Goal: Task Accomplishment & Management: Manage account settings

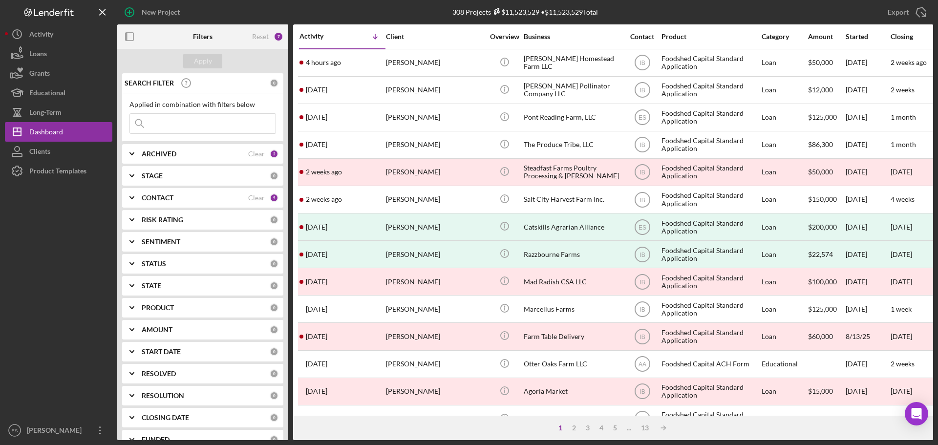
click at [202, 127] on input at bounding box center [203, 124] width 146 height 20
click at [201, 127] on input "finca" at bounding box center [203, 124] width 146 height 20
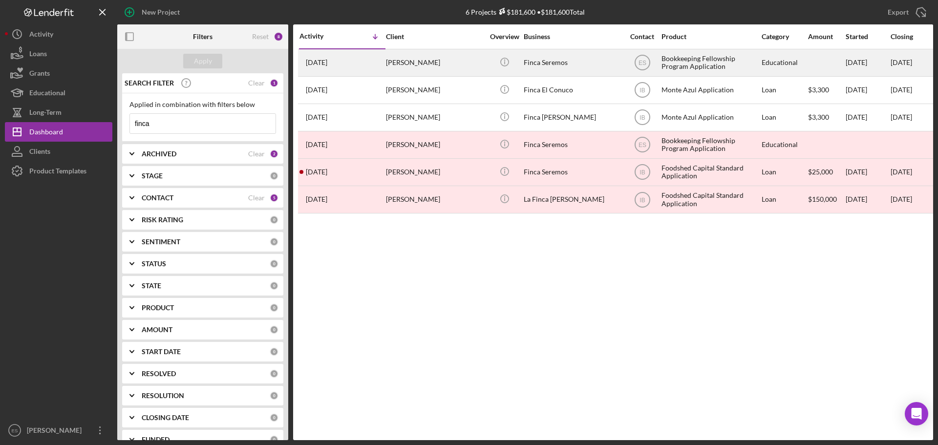
type input "finca"
click at [479, 65] on div "Brenda Gonzalez" at bounding box center [435, 63] width 98 height 26
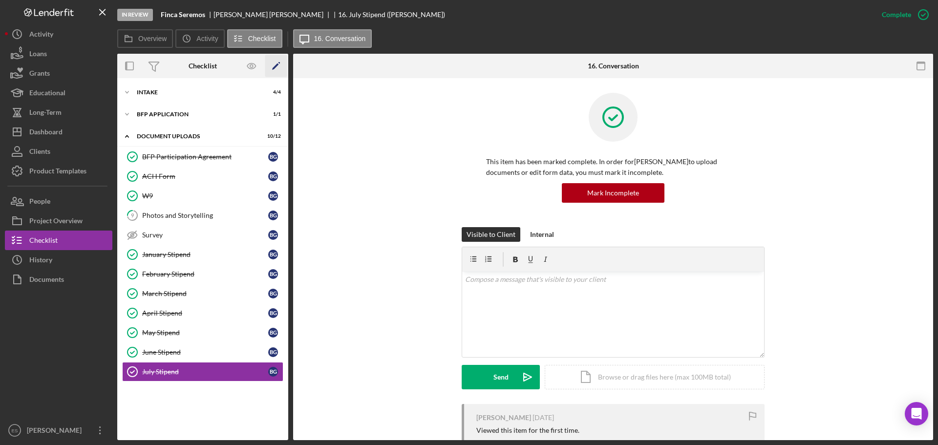
click at [278, 67] on icon "Icon/Edit" at bounding box center [276, 66] width 22 height 22
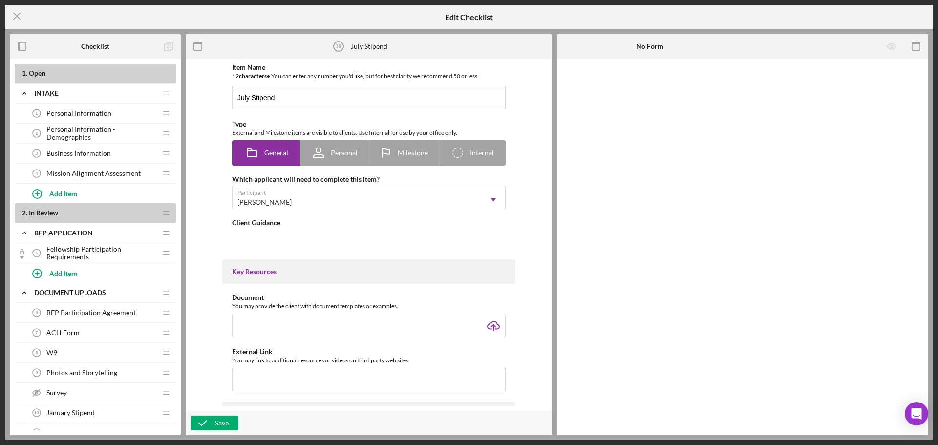
type textarea "<div>July 2025 Bookkeeping Fellowship stipend $250</div>"
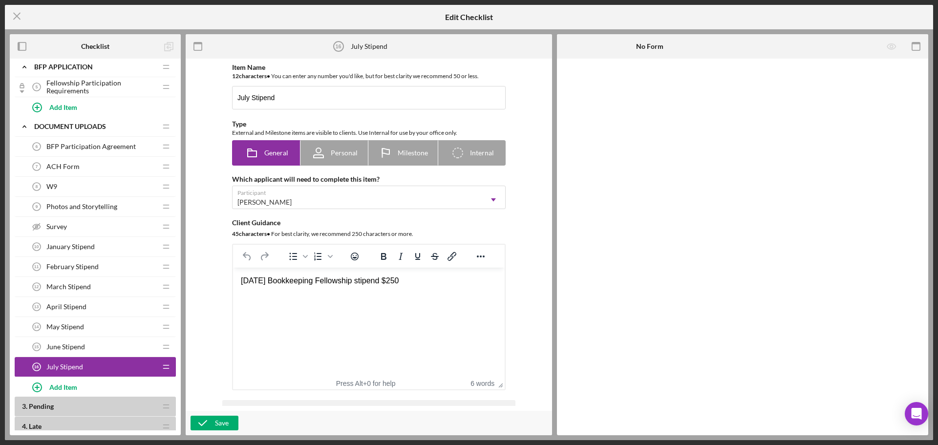
scroll to position [195, 0]
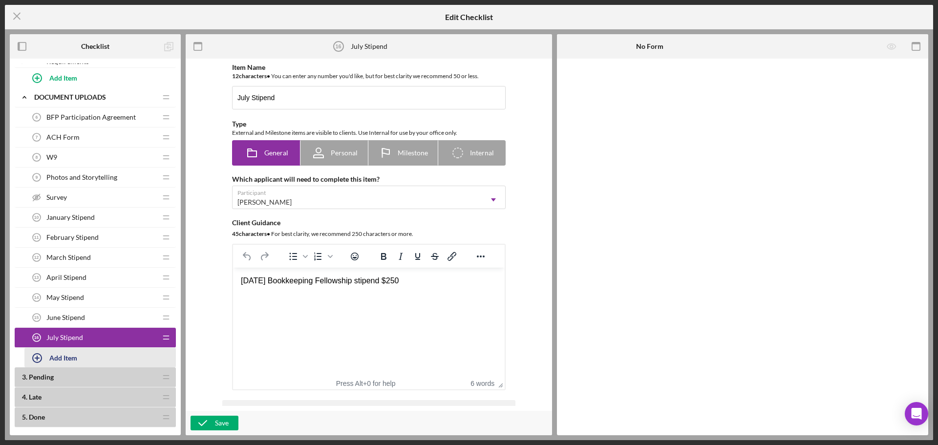
click at [69, 359] on div "Add Item" at bounding box center [63, 357] width 28 height 19
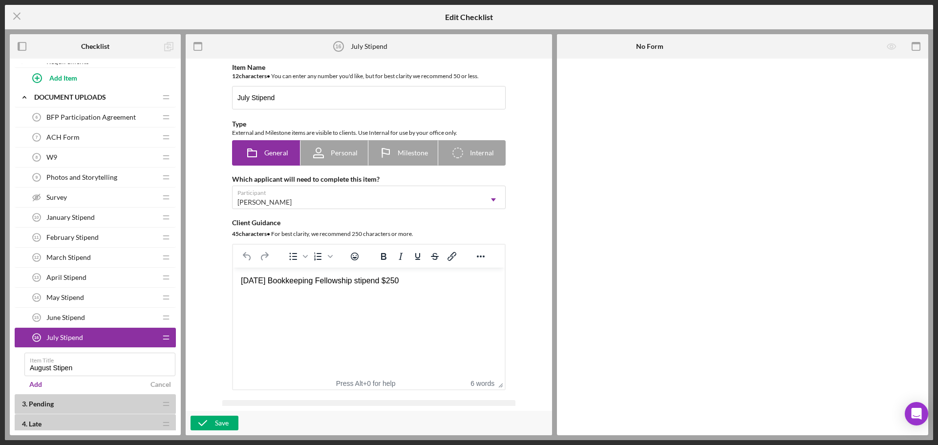
type input "August Stipend"
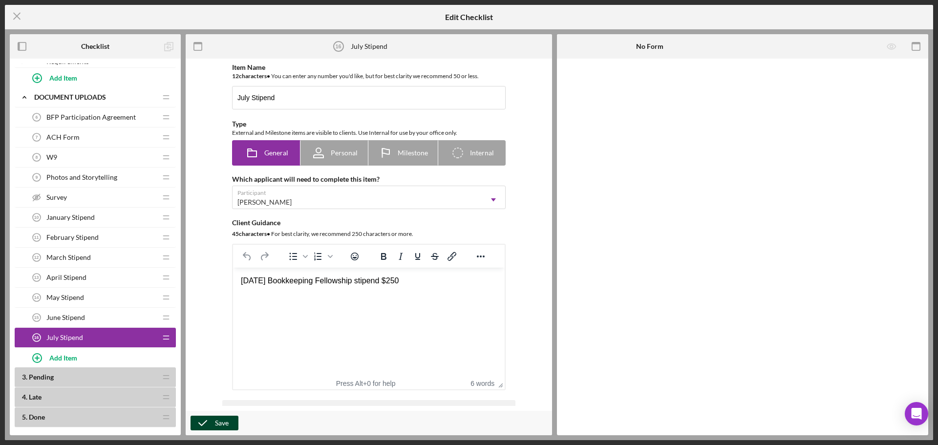
click at [219, 421] on div "Save" at bounding box center [222, 423] width 14 height 15
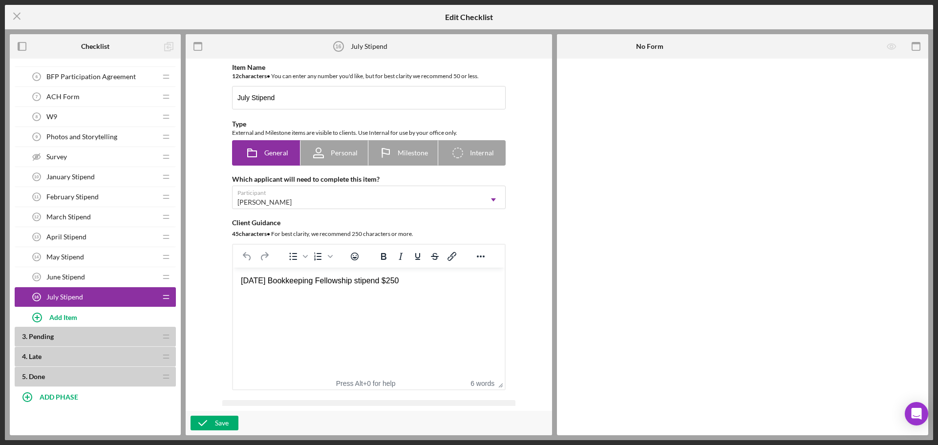
scroll to position [236, 0]
click at [82, 313] on button "Add Item" at bounding box center [99, 317] width 151 height 20
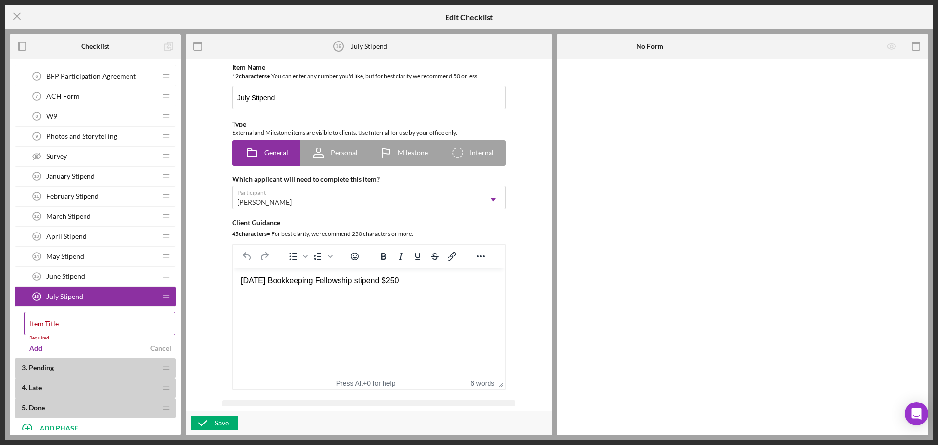
click at [82, 322] on div "Item Title Required" at bounding box center [99, 326] width 151 height 29
click at [62, 324] on input "Item Title" at bounding box center [99, 323] width 151 height 23
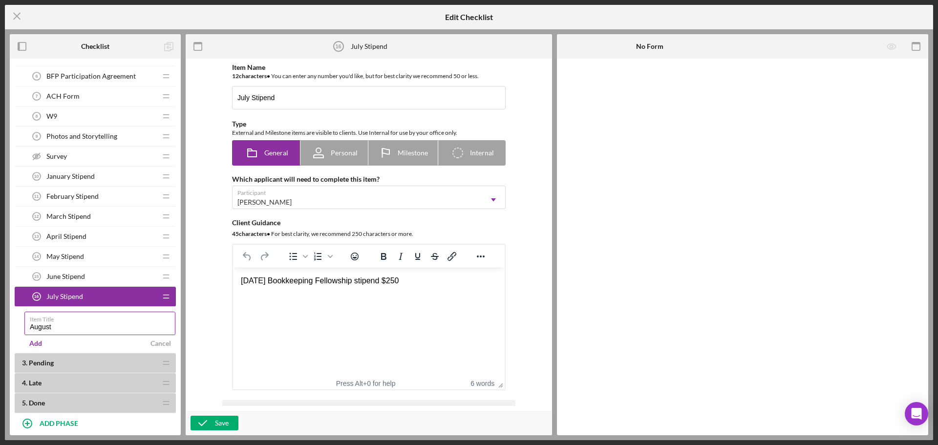
type input "August Stipend"
click at [96, 328] on input "August Stipend" at bounding box center [99, 323] width 151 height 23
click at [34, 342] on div "Add" at bounding box center [35, 343] width 13 height 15
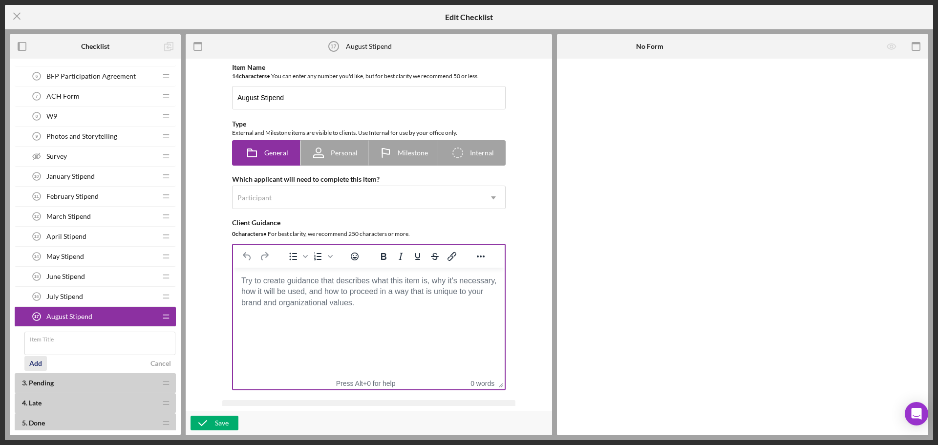
click at [381, 286] on body "Rich Text Area. Press ALT-0 for help." at bounding box center [369, 280] width 256 height 11
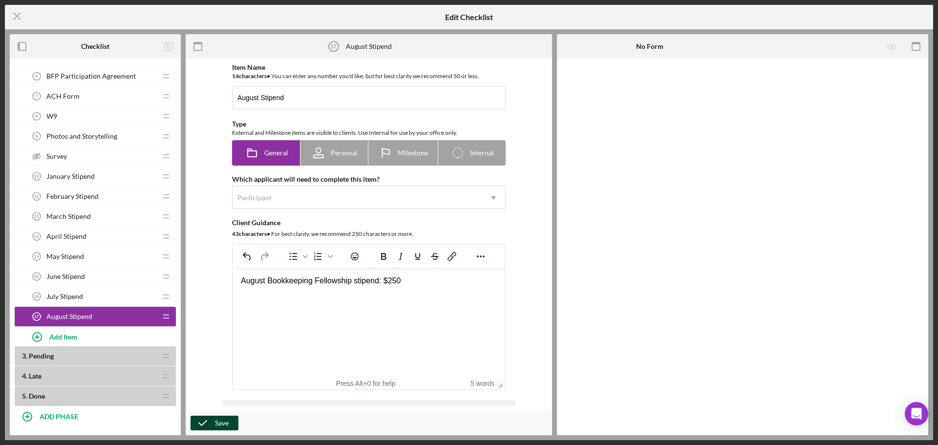
click at [223, 419] on div "Save" at bounding box center [222, 423] width 14 height 15
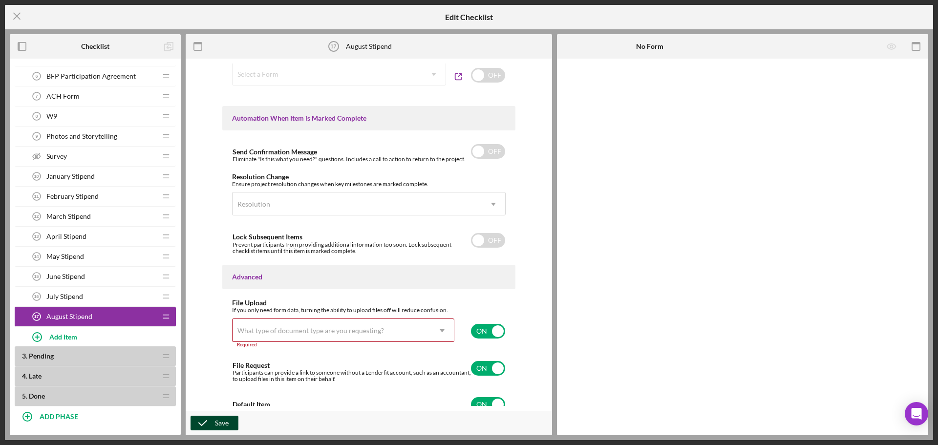
scroll to position [568, 0]
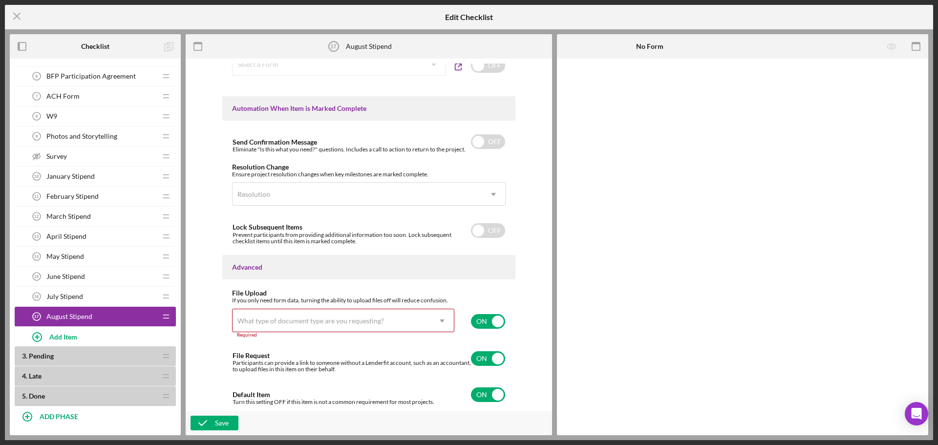
click at [445, 320] on icon "Icon/Dropdown Arrow" at bounding box center [441, 320] width 23 height 23
click at [481, 321] on input "checkbox" at bounding box center [488, 321] width 34 height 15
checkbox input "false"
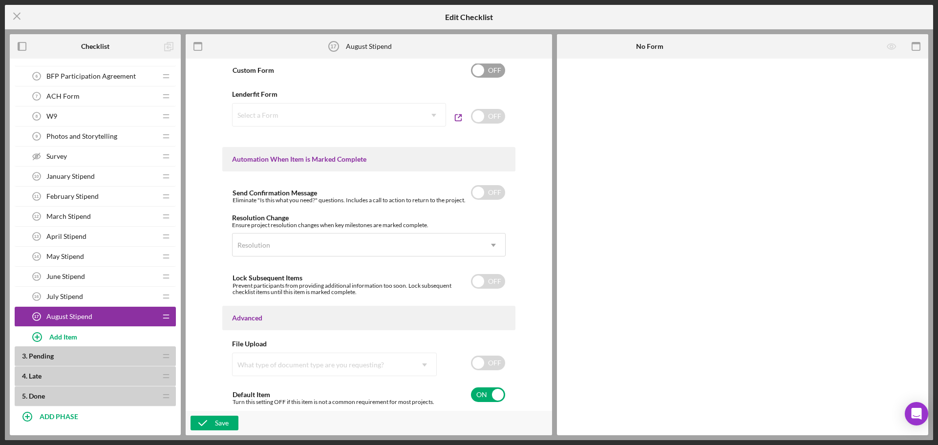
click at [491, 65] on input "checkbox" at bounding box center [488, 70] width 34 height 15
checkbox input "true"
click at [617, 83] on div "Add Form Element" at bounding box center [624, 86] width 57 height 20
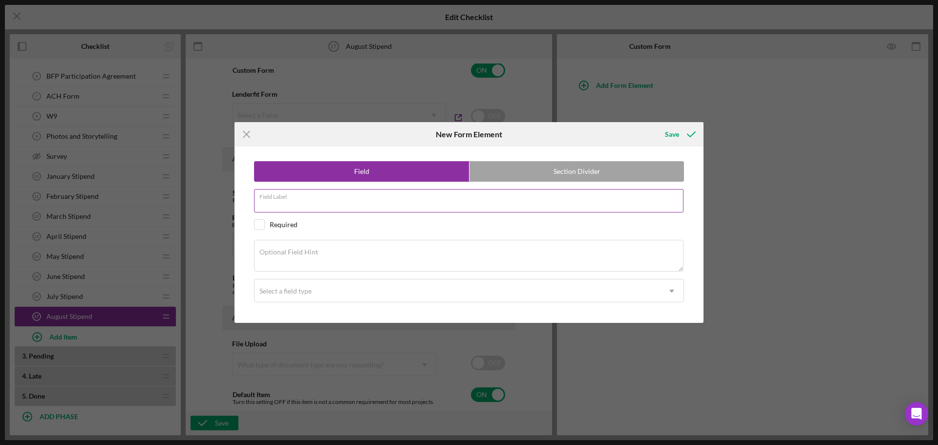
click at [321, 208] on input "Field Label" at bounding box center [468, 200] width 429 height 23
type input "Stipend"
click at [670, 135] on div "Save" at bounding box center [672, 135] width 14 height 20
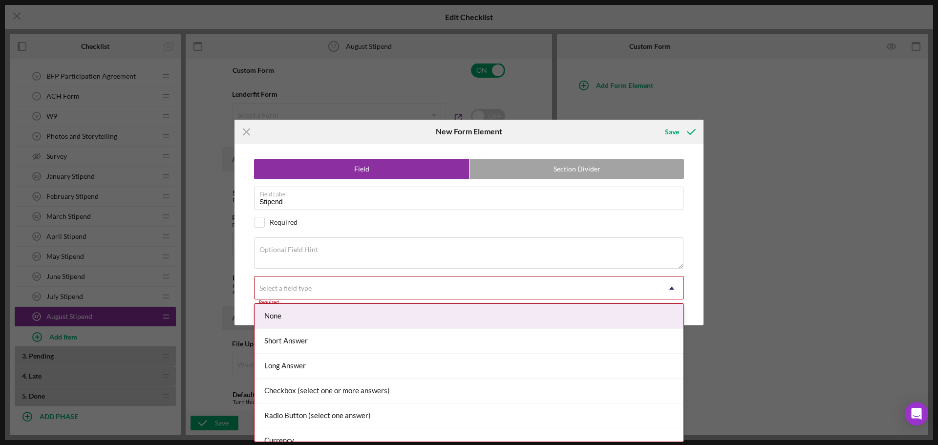
click at [319, 293] on div "Select a field type" at bounding box center [456, 288] width 405 height 22
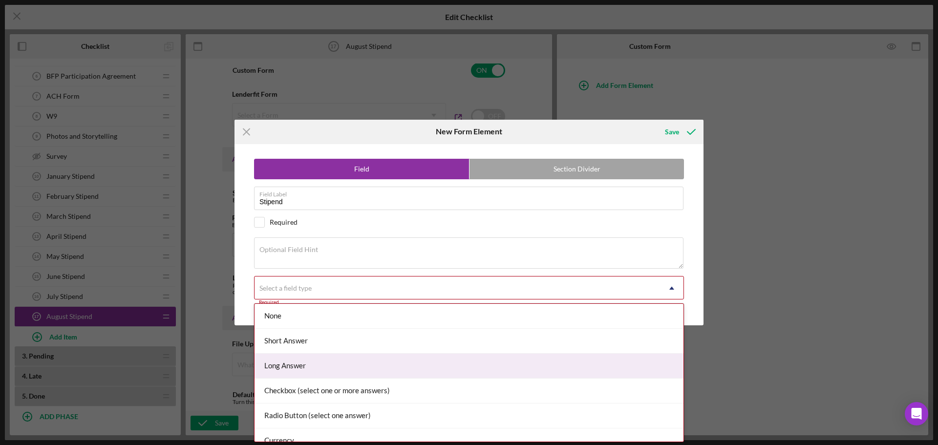
click at [281, 368] on div "Long Answer" at bounding box center [468, 366] width 429 height 25
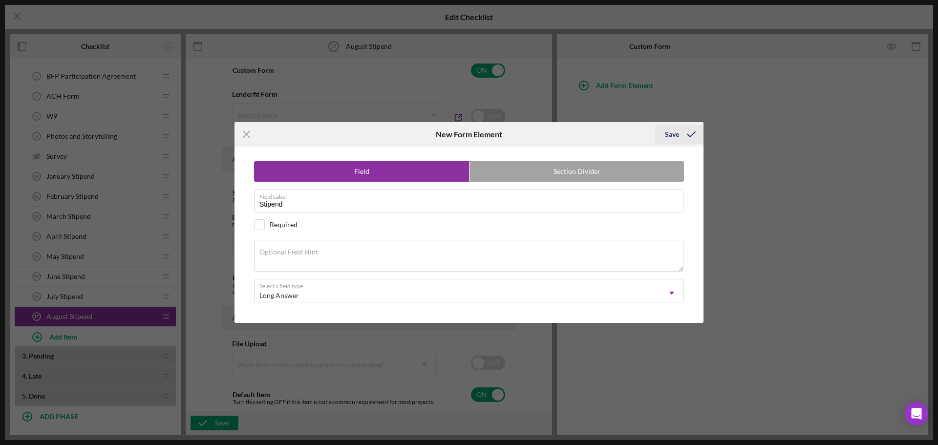
click at [673, 134] on div "Save" at bounding box center [672, 135] width 14 height 20
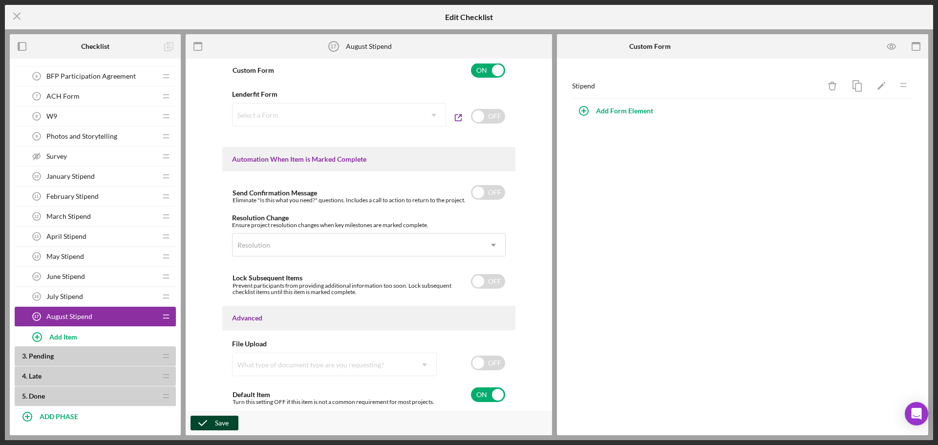
click at [217, 427] on div "Save" at bounding box center [222, 423] width 14 height 15
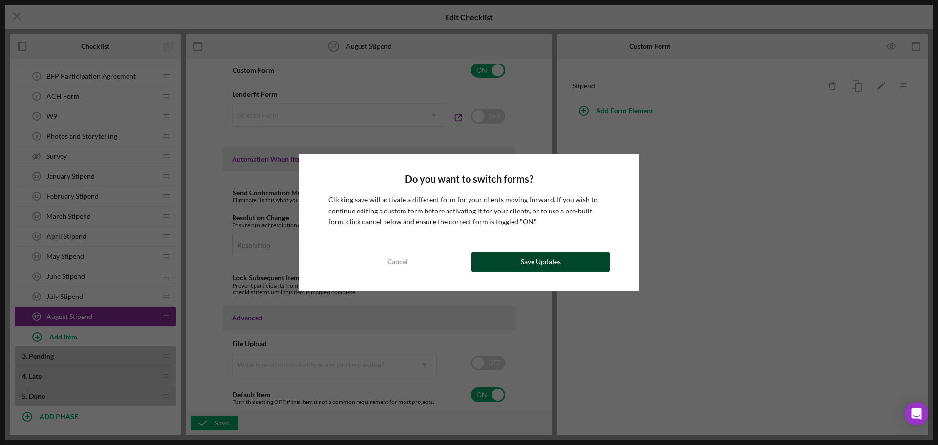
click at [514, 265] on button "Save Updates" at bounding box center [540, 262] width 138 height 20
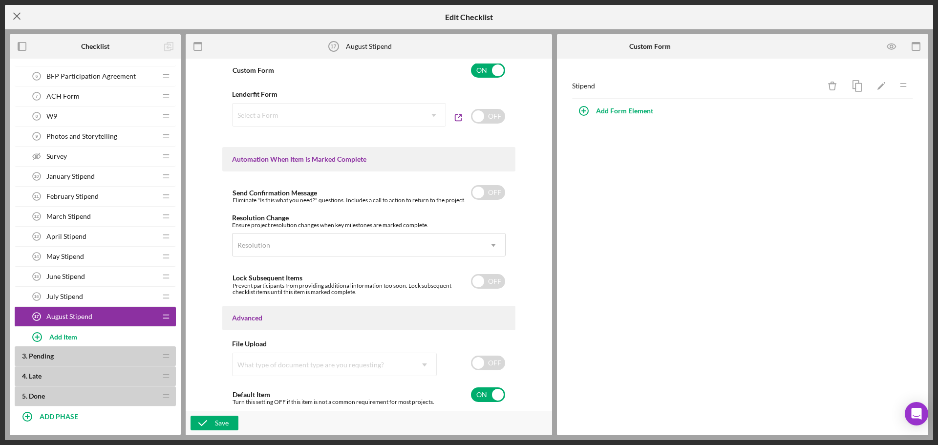
click at [15, 13] on icon "Icon/Menu Close" at bounding box center [17, 16] width 24 height 24
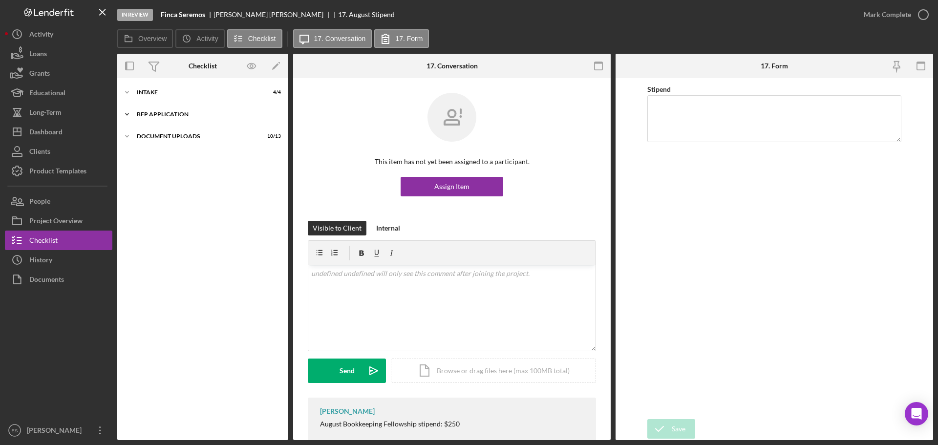
click at [152, 118] on div "Icon/Expander BFP Application 1 / 1" at bounding box center [202, 115] width 171 height 20
click at [155, 160] on div "Document Uploads" at bounding box center [206, 161] width 139 height 6
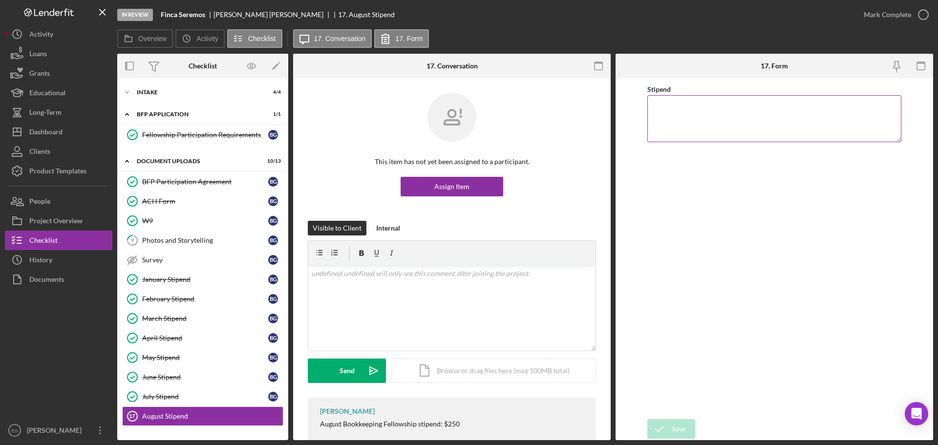
click at [716, 113] on textarea "Stipend" at bounding box center [774, 118] width 254 height 47
type textarea "Finca Seremos Bookkeeping Fellowship stipend: $250 August 2025"
click at [668, 430] on icon "submit" at bounding box center [659, 429] width 24 height 24
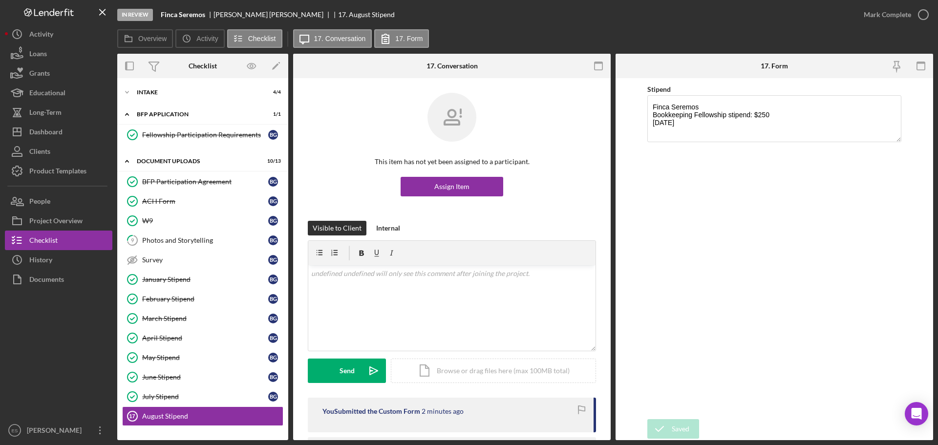
click at [103, 12] on line "button" at bounding box center [102, 11] width 5 height 5
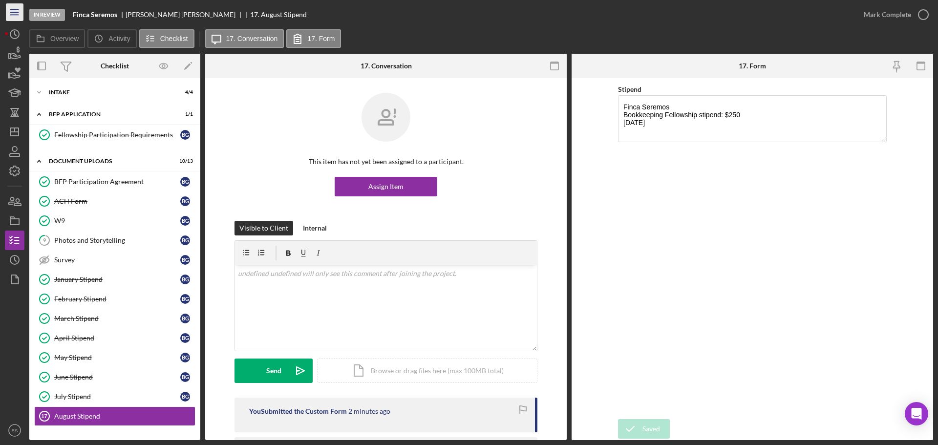
click at [19, 17] on icon "Icon/Menu" at bounding box center [15, 12] width 22 height 22
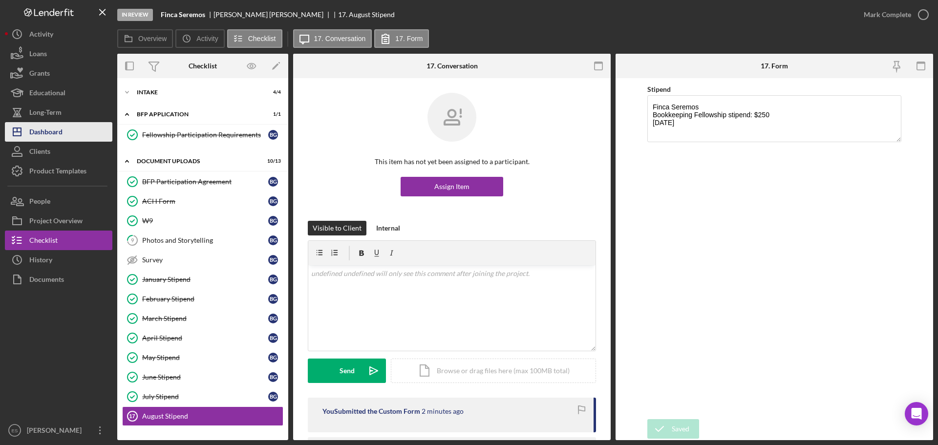
click at [65, 129] on button "Icon/Dashboard Dashboard" at bounding box center [58, 132] width 107 height 20
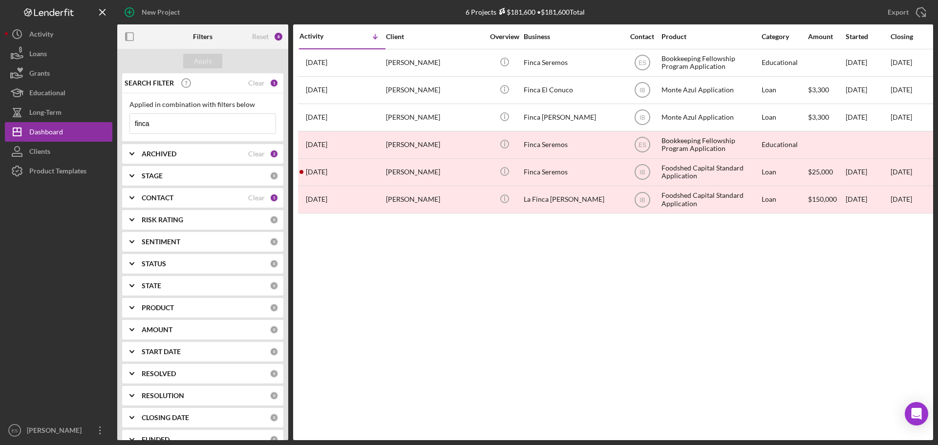
click at [202, 128] on input "finca" at bounding box center [203, 124] width 146 height 20
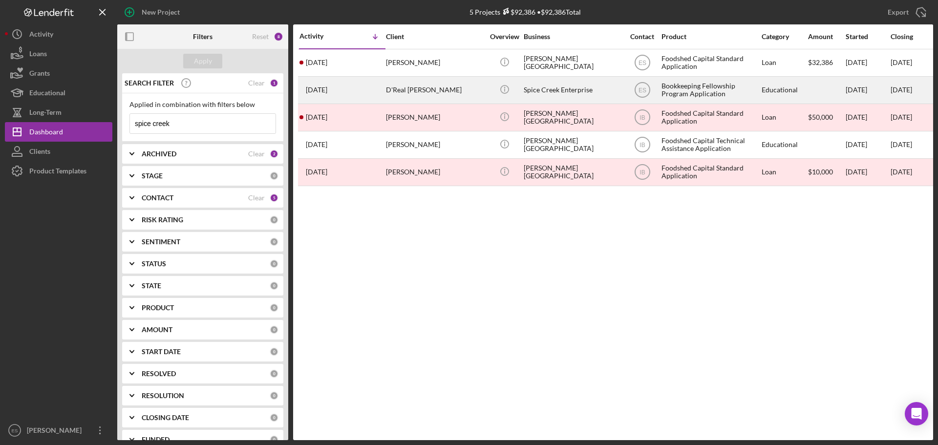
type input "spice creek"
click at [444, 96] on div "D'Real Graham" at bounding box center [435, 90] width 98 height 26
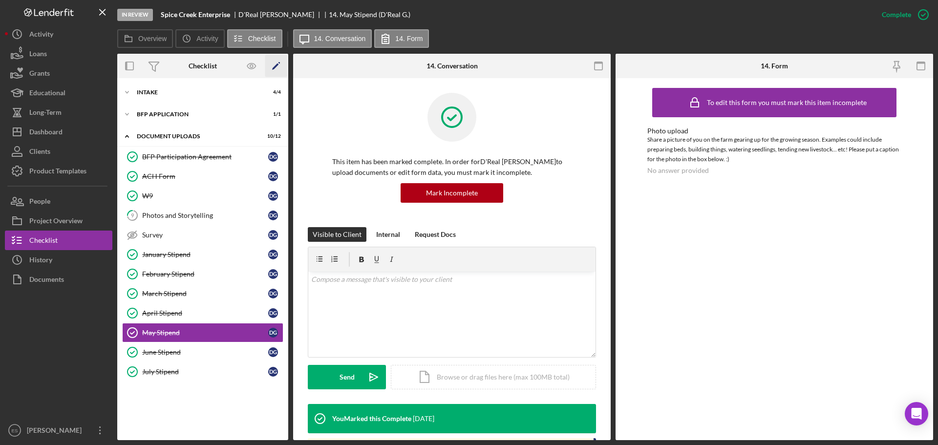
click at [273, 66] on icon "Icon/Edit" at bounding box center [276, 66] width 22 height 22
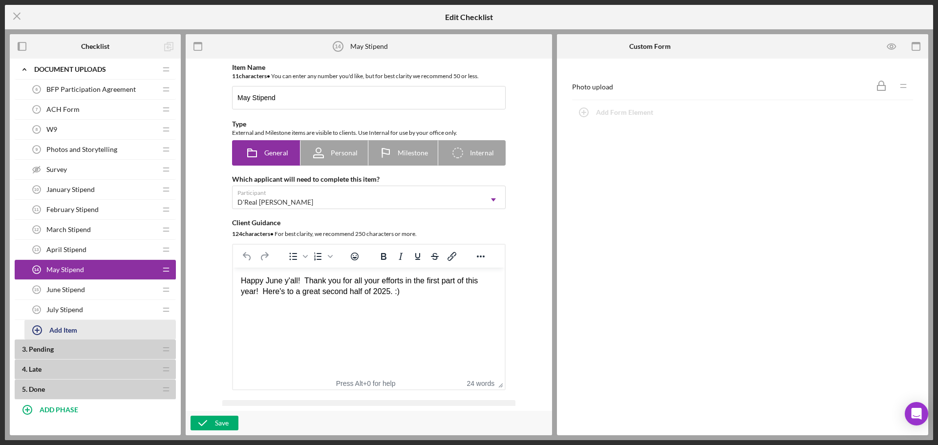
scroll to position [236, 0]
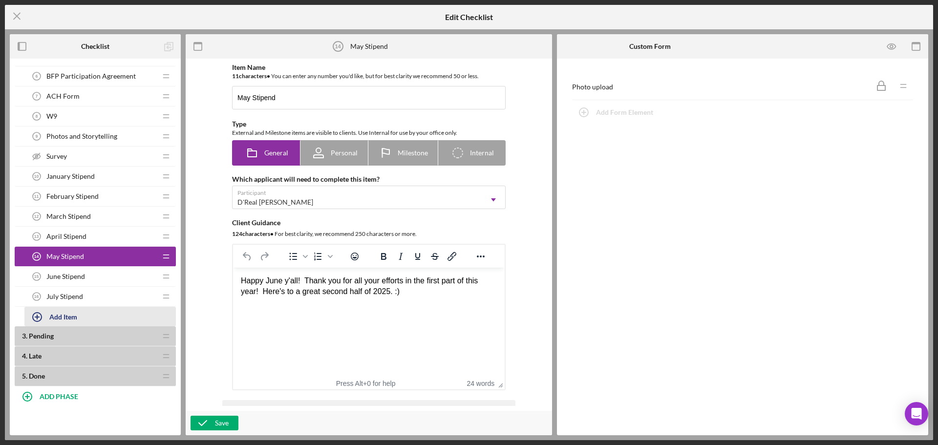
click at [62, 315] on div "Add Item" at bounding box center [63, 316] width 28 height 19
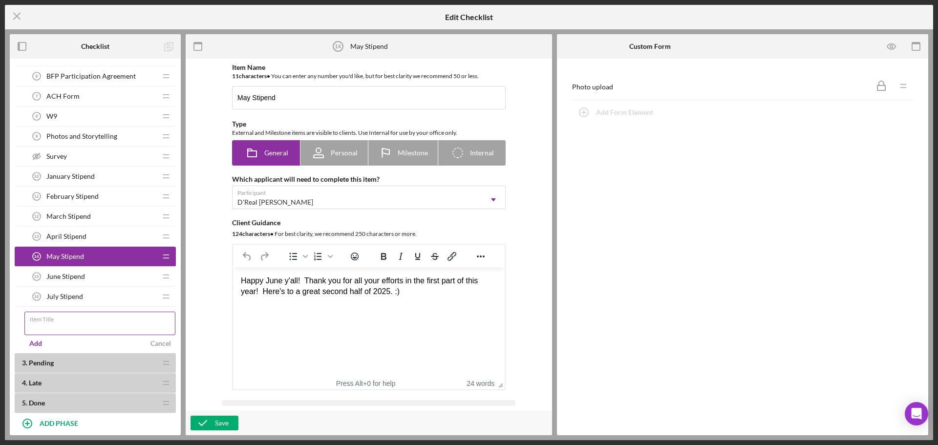
click at [67, 326] on input "Item Title" at bounding box center [99, 323] width 151 height 23
type input "August Stipend"
click at [37, 346] on div "Add" at bounding box center [35, 343] width 13 height 15
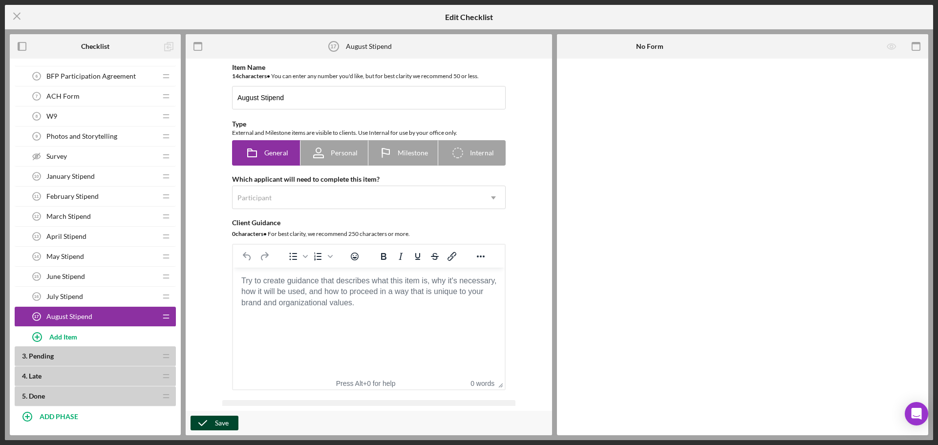
click at [206, 422] on icon "button" at bounding box center [203, 423] width 24 height 24
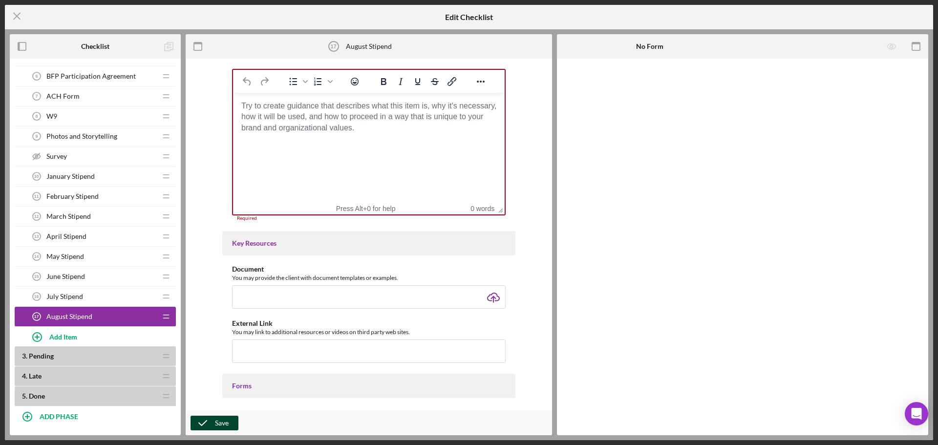
scroll to position [180, 0]
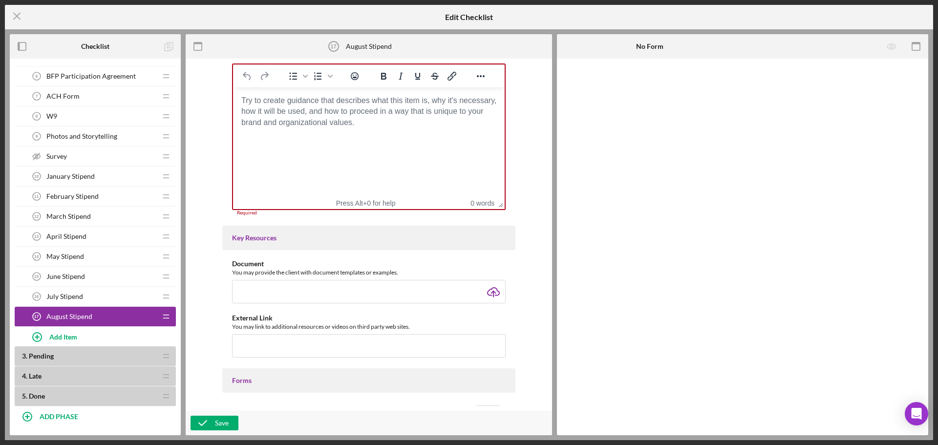
click at [323, 106] on body "Rich Text Area. Press ALT-0 for help." at bounding box center [369, 100] width 256 height 11
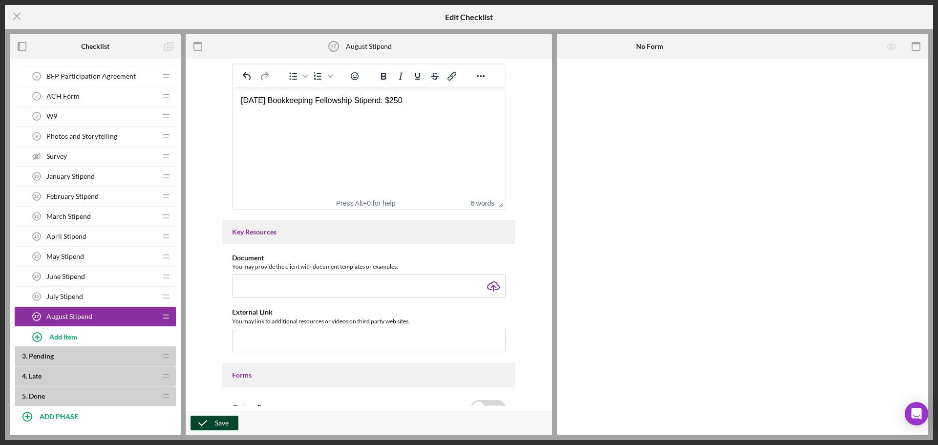
click at [212, 425] on icon "button" at bounding box center [203, 423] width 24 height 24
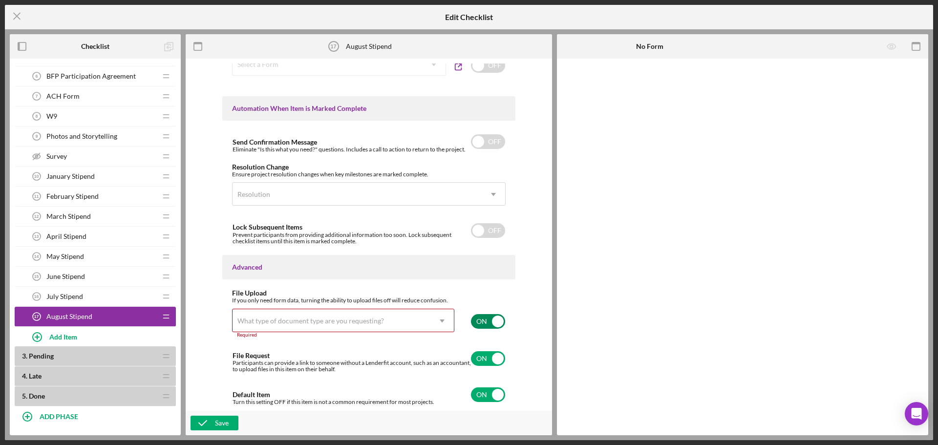
click at [479, 318] on input "checkbox" at bounding box center [488, 321] width 34 height 15
checkbox input "false"
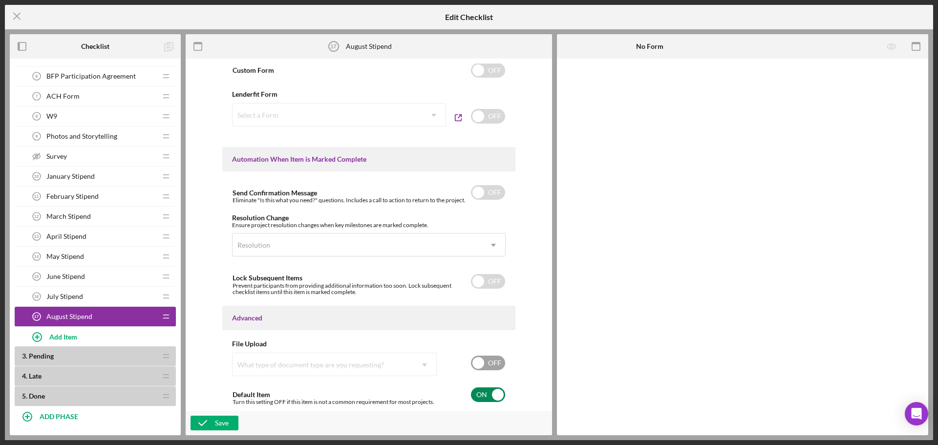
scroll to position [517, 0]
drag, startPoint x: 194, startPoint y: 433, endPoint x: 207, endPoint y: 424, distance: 16.0
click at [198, 431] on div "Save" at bounding box center [369, 423] width 366 height 24
click at [207, 424] on icon "button" at bounding box center [203, 423] width 24 height 24
click at [16, 15] on line at bounding box center [17, 16] width 6 height 6
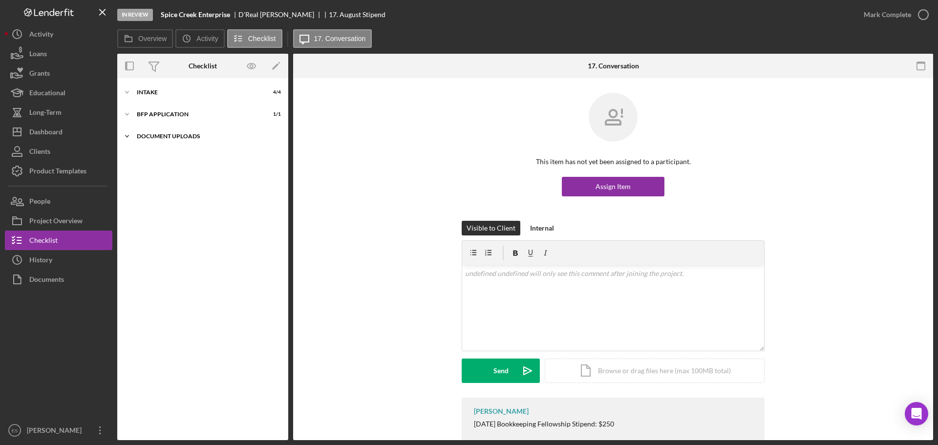
click at [165, 141] on div "Icon/Expander Document Uploads 10 / 13" at bounding box center [202, 137] width 171 height 20
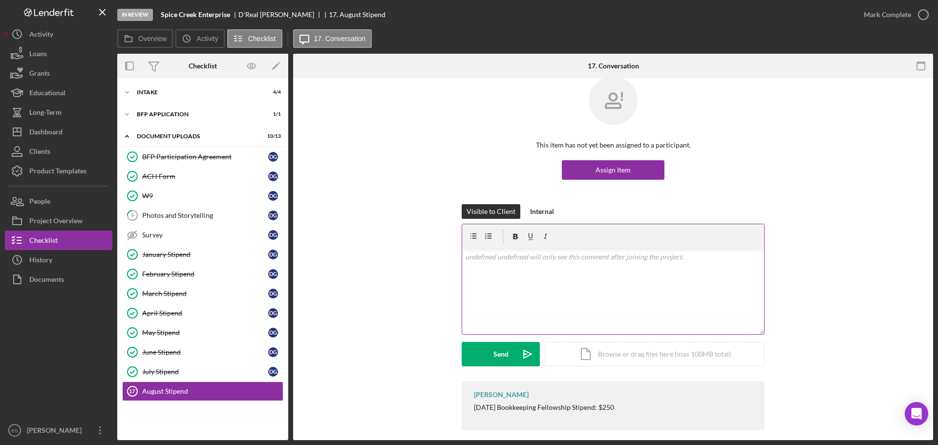
scroll to position [26, 0]
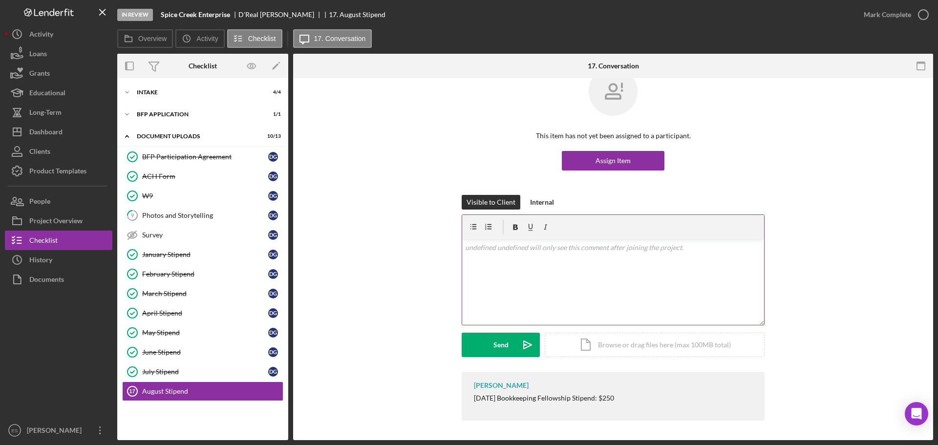
click at [543, 256] on div "v Color teal Color pink Remove color Add row above Add row below Add column bef…" at bounding box center [613, 281] width 302 height 85
click at [535, 206] on div "Internal" at bounding box center [542, 202] width 24 height 15
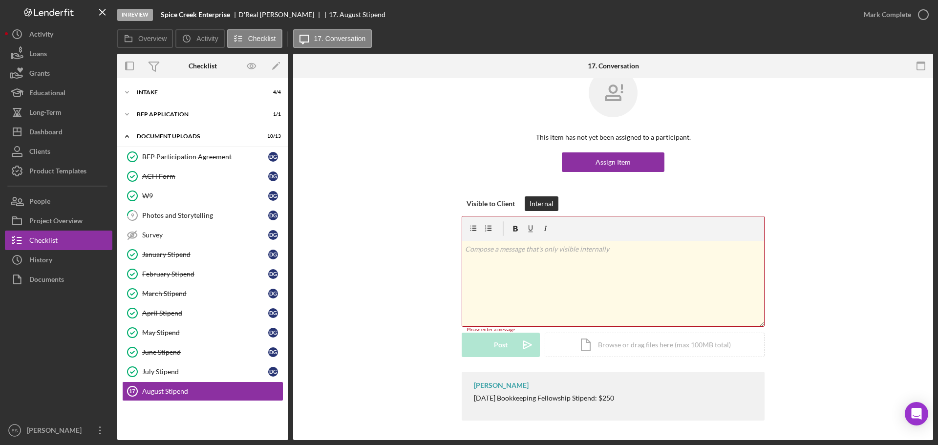
click at [528, 254] on p at bounding box center [613, 249] width 297 height 11
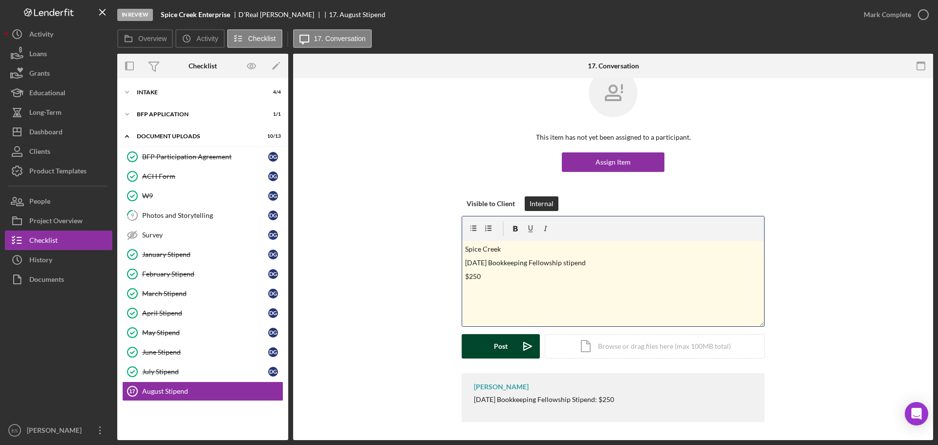
click at [515, 352] on icon "Icon/icon-invite-send" at bounding box center [527, 346] width 24 height 24
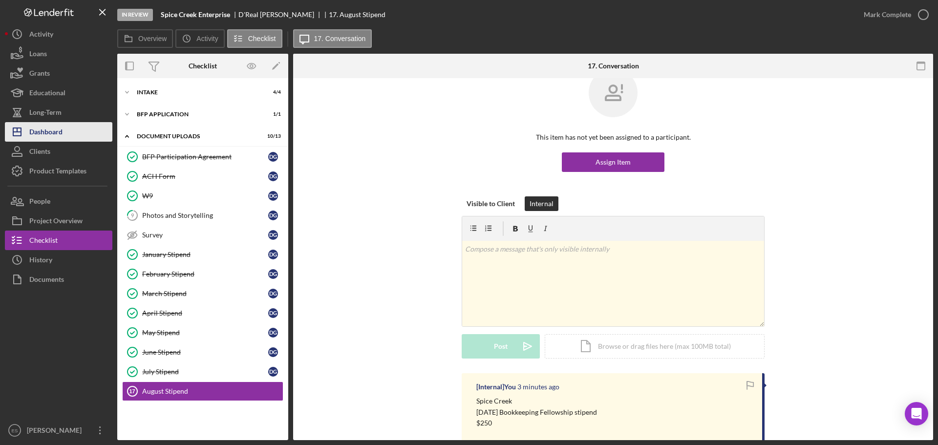
click at [55, 128] on div "Dashboard" at bounding box center [45, 133] width 33 height 22
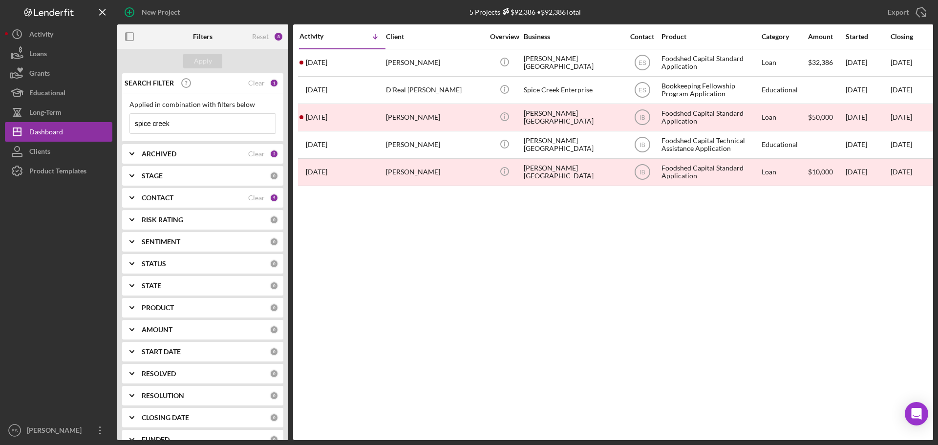
click at [188, 127] on input "spice creek" at bounding box center [203, 124] width 146 height 20
click at [189, 129] on input "spice creek" at bounding box center [203, 124] width 146 height 20
click at [182, 126] on input "spice creek" at bounding box center [203, 124] width 146 height 20
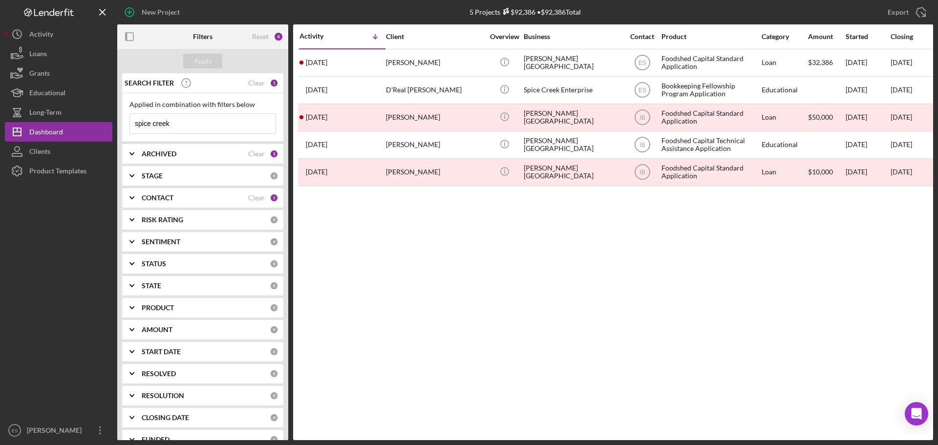
click at [182, 126] on input "spice creek" at bounding box center [203, 124] width 146 height 20
click at [195, 123] on input "deer creek" at bounding box center [203, 124] width 146 height 20
click at [185, 123] on input "deer creek" at bounding box center [203, 124] width 146 height 20
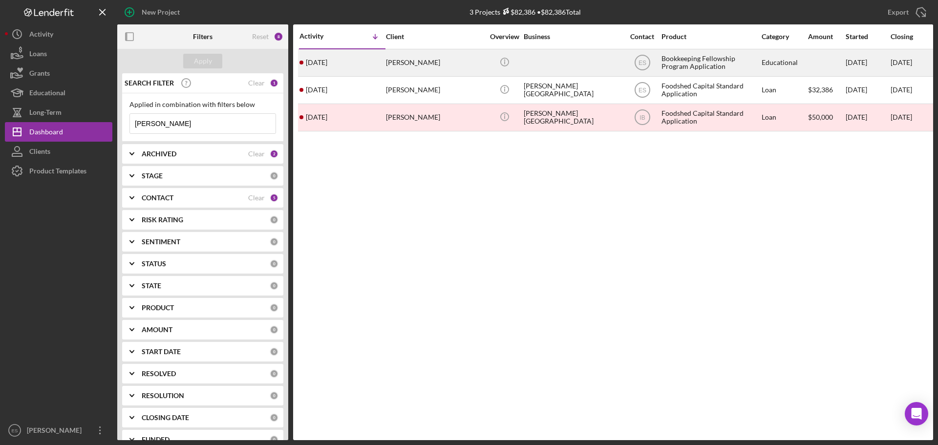
type input "harper"
click at [528, 69] on div at bounding box center [573, 63] width 98 height 26
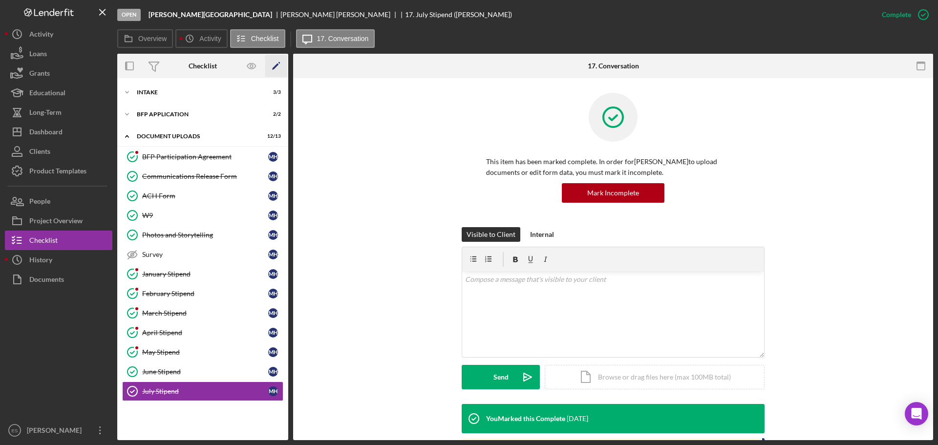
click at [280, 63] on icon "button" at bounding box center [279, 63] width 2 height 2
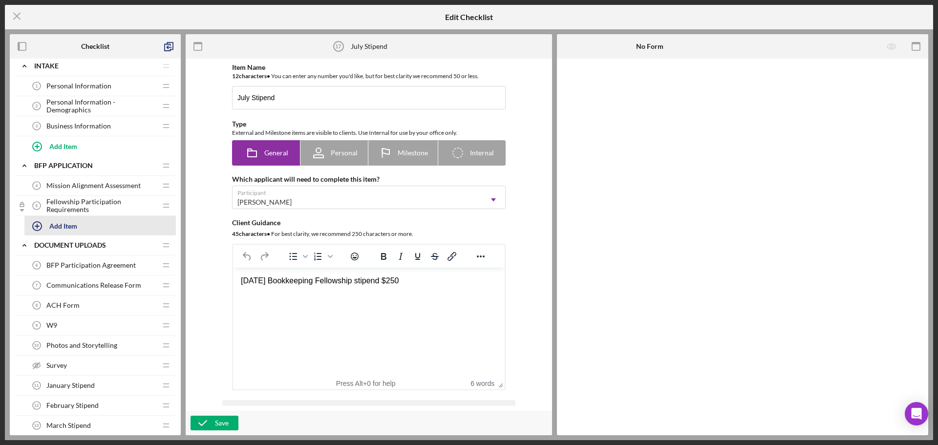
scroll to position [244, 0]
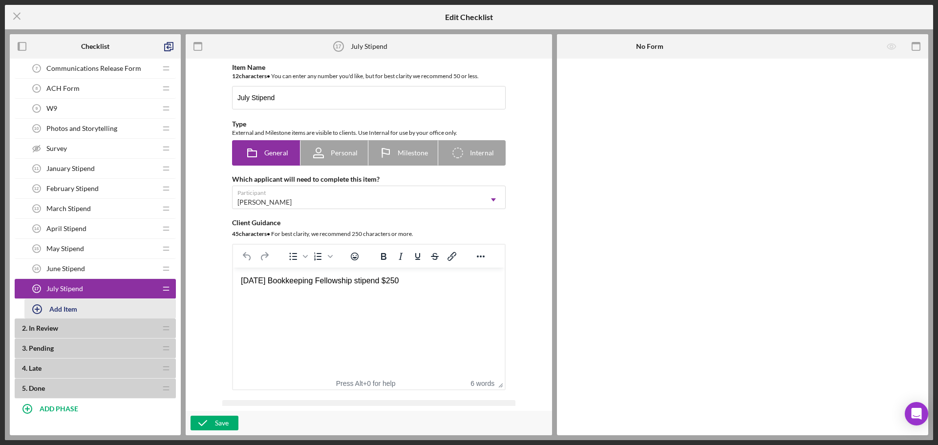
click at [62, 308] on div "Add Item" at bounding box center [63, 308] width 28 height 19
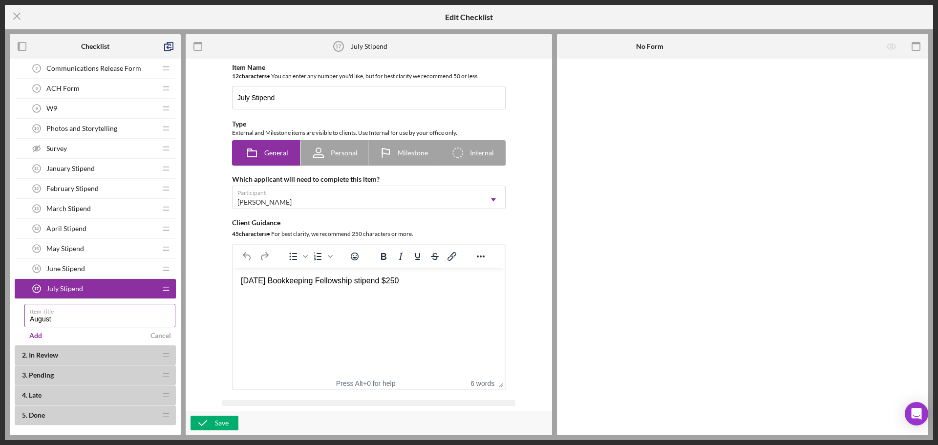
type input "August Stipend"
click at [35, 337] on div "Add" at bounding box center [35, 335] width 13 height 15
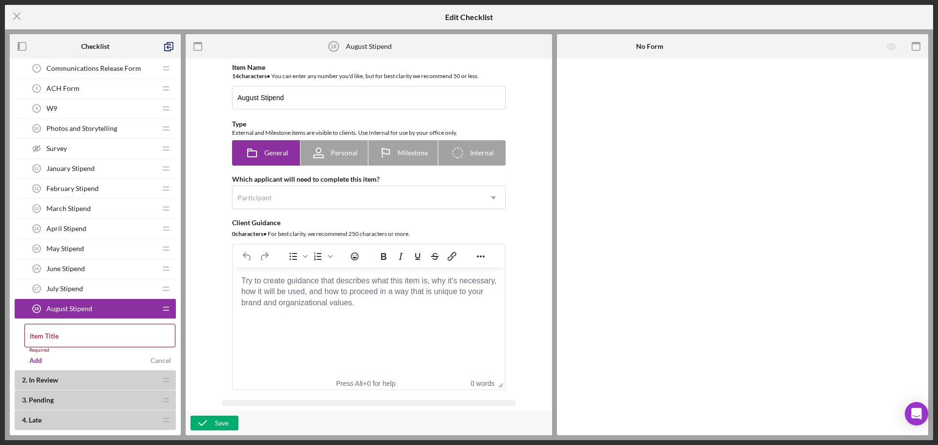
click at [332, 285] on body "Rich Text Area. Press ALT-0 for help." at bounding box center [369, 280] width 256 height 11
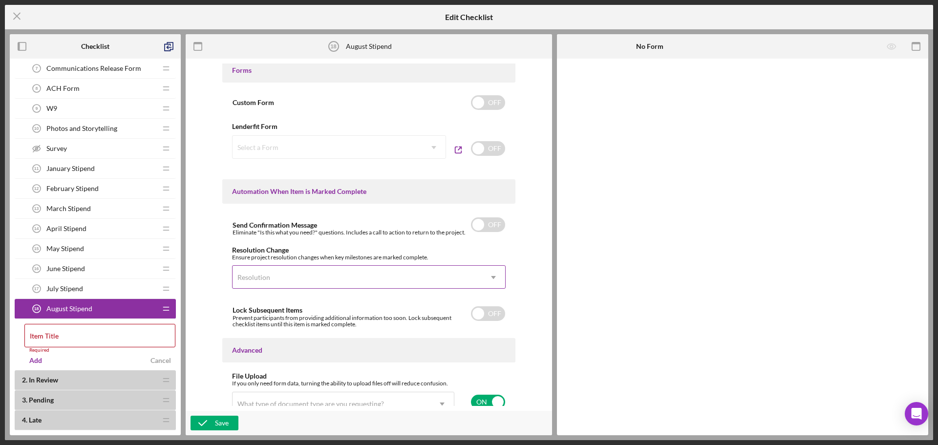
scroll to position [564, 0]
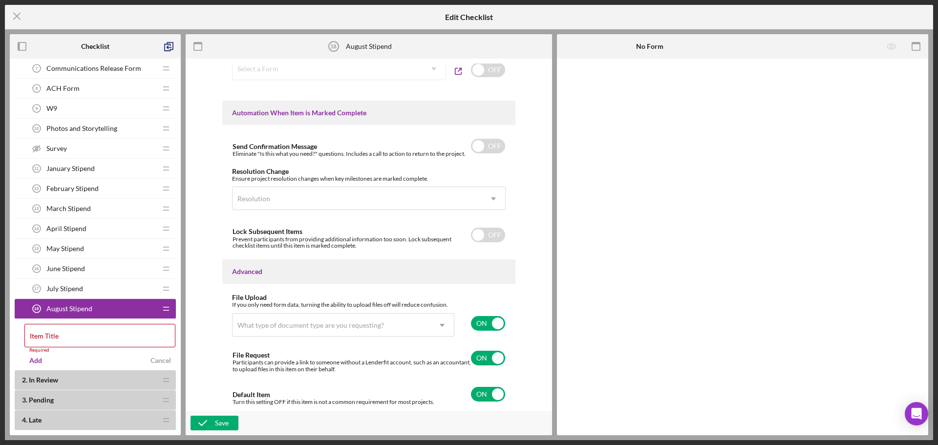
drag, startPoint x: 487, startPoint y: 320, endPoint x: 485, endPoint y: 325, distance: 5.3
click at [487, 320] on input "checkbox" at bounding box center [488, 323] width 34 height 15
checkbox input "false"
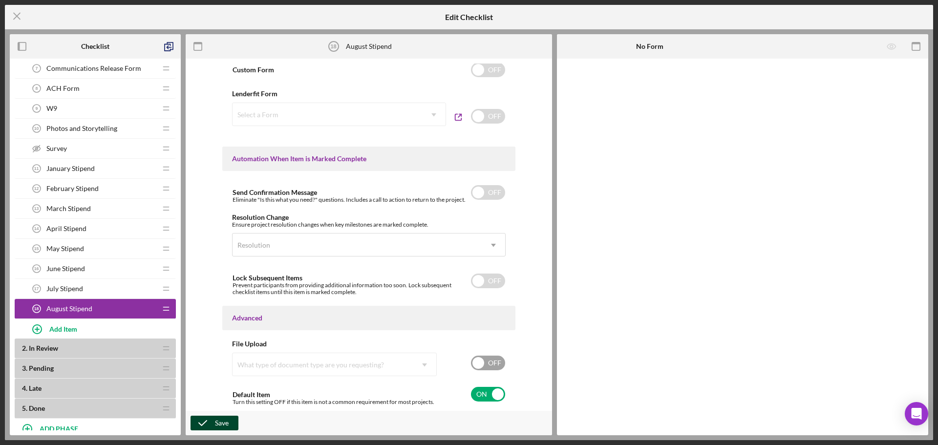
click at [222, 424] on div "Save" at bounding box center [222, 423] width 14 height 15
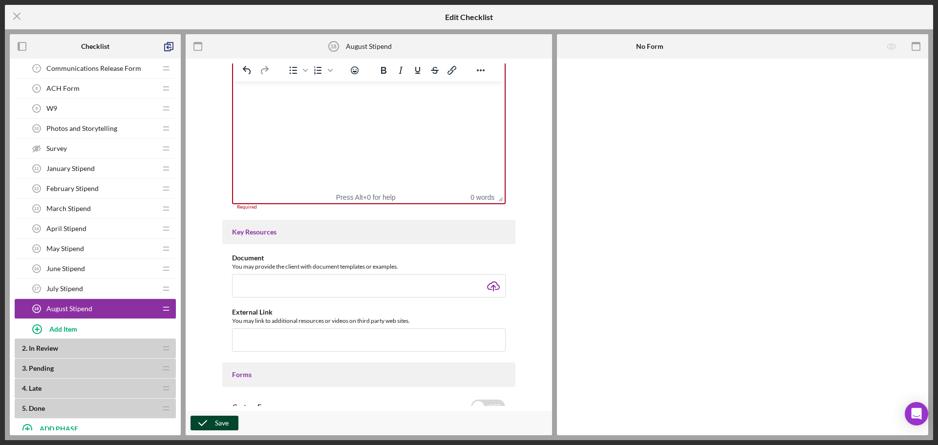
scroll to position [180, 0]
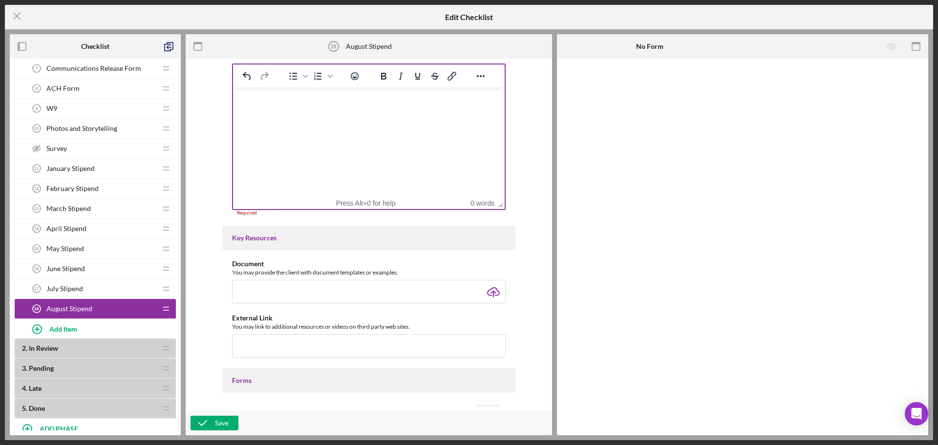
click at [333, 114] on html at bounding box center [369, 100] width 272 height 26
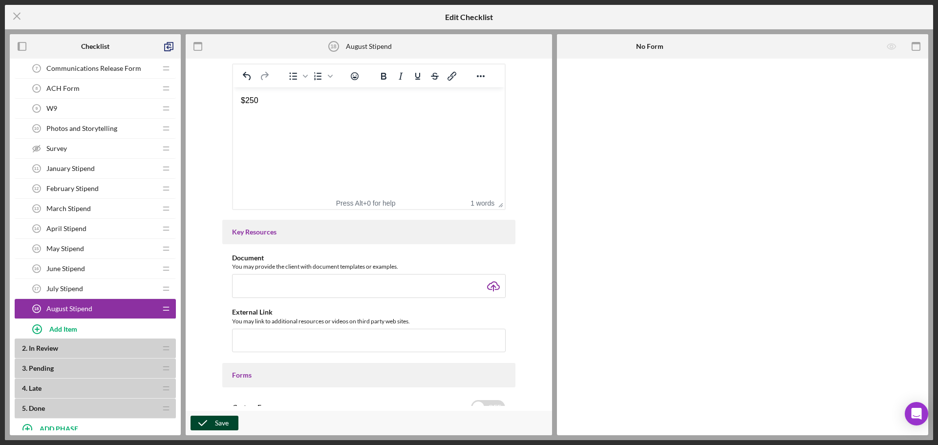
click at [228, 425] on div "Save" at bounding box center [222, 423] width 14 height 15
click at [14, 13] on line at bounding box center [17, 16] width 6 height 6
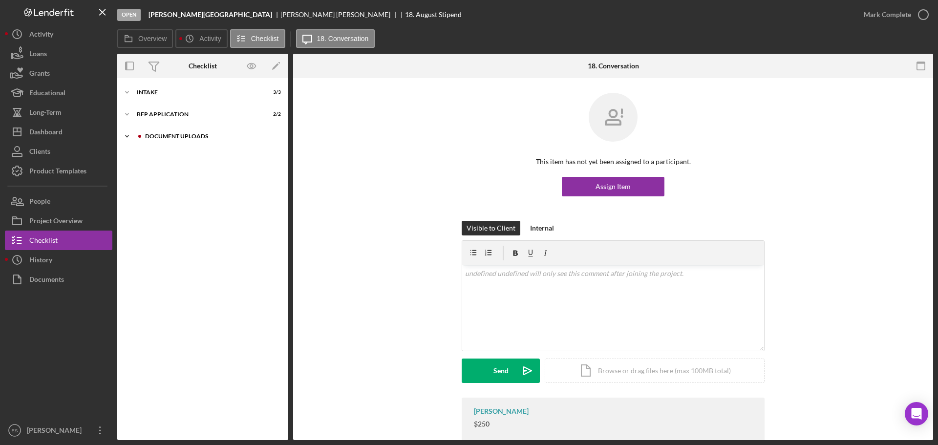
click at [195, 137] on div "Document Uploads" at bounding box center [210, 136] width 131 height 6
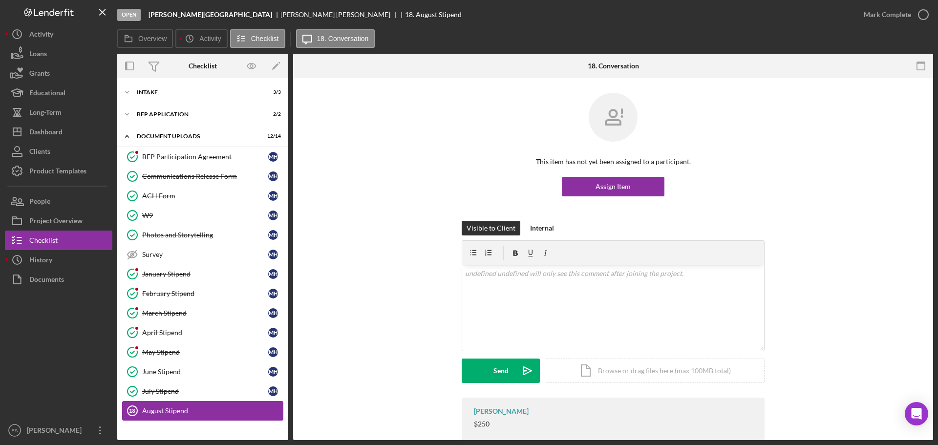
click at [152, 407] on div "August Stipend" at bounding box center [212, 411] width 141 height 8
click at [535, 230] on div "Internal" at bounding box center [542, 228] width 24 height 15
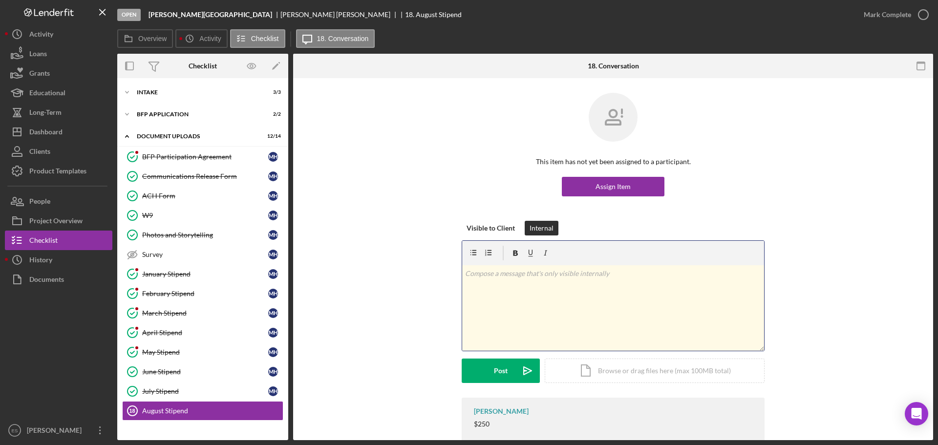
click at [530, 283] on div "v Color teal Color pink Remove color Add row above Add row below Add column bef…" at bounding box center [613, 307] width 302 height 85
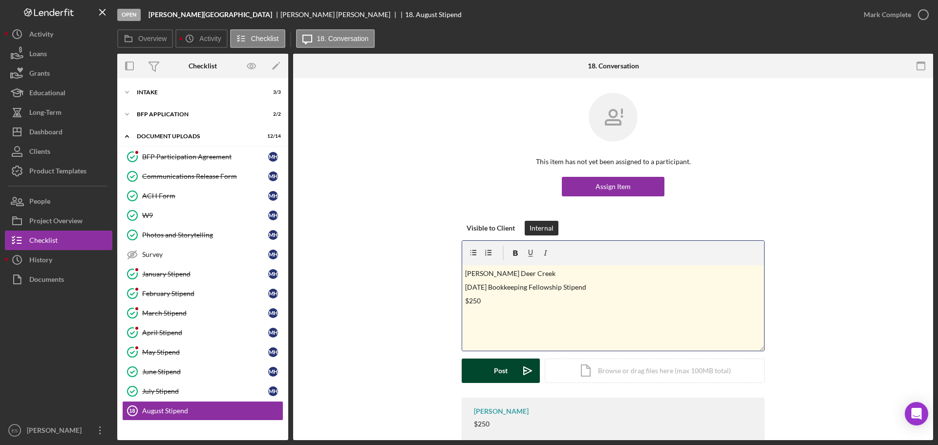
click at [505, 375] on div "Post" at bounding box center [501, 371] width 14 height 24
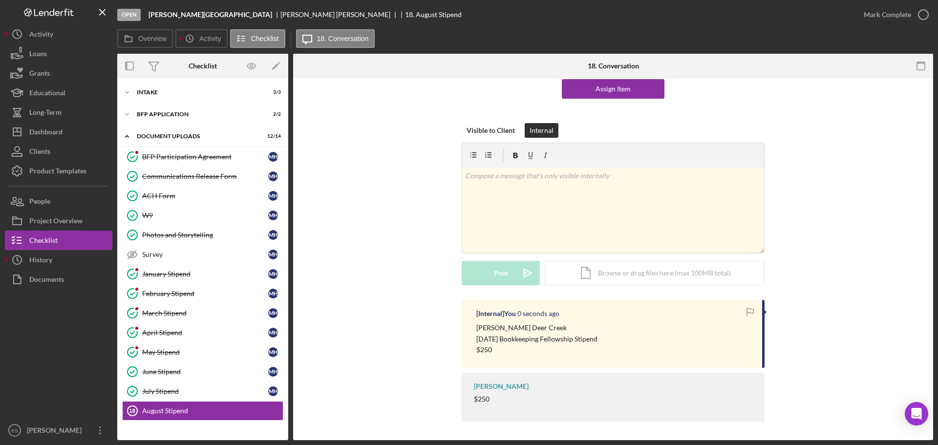
scroll to position [99, 0]
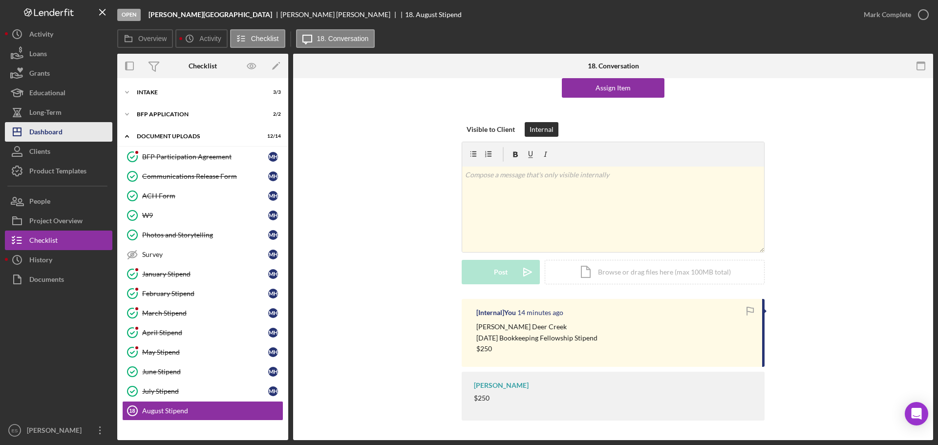
click at [48, 126] on div "Dashboard" at bounding box center [45, 133] width 33 height 22
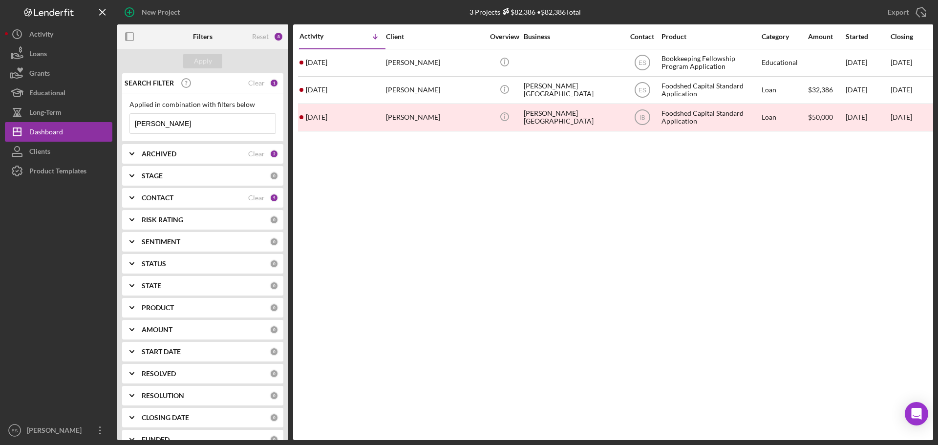
click at [209, 122] on input "harper" at bounding box center [203, 124] width 146 height 20
click at [212, 126] on input "harper" at bounding box center [203, 124] width 146 height 20
click at [200, 62] on div "Apply" at bounding box center [203, 61] width 18 height 15
